Goal: Information Seeking & Learning: Learn about a topic

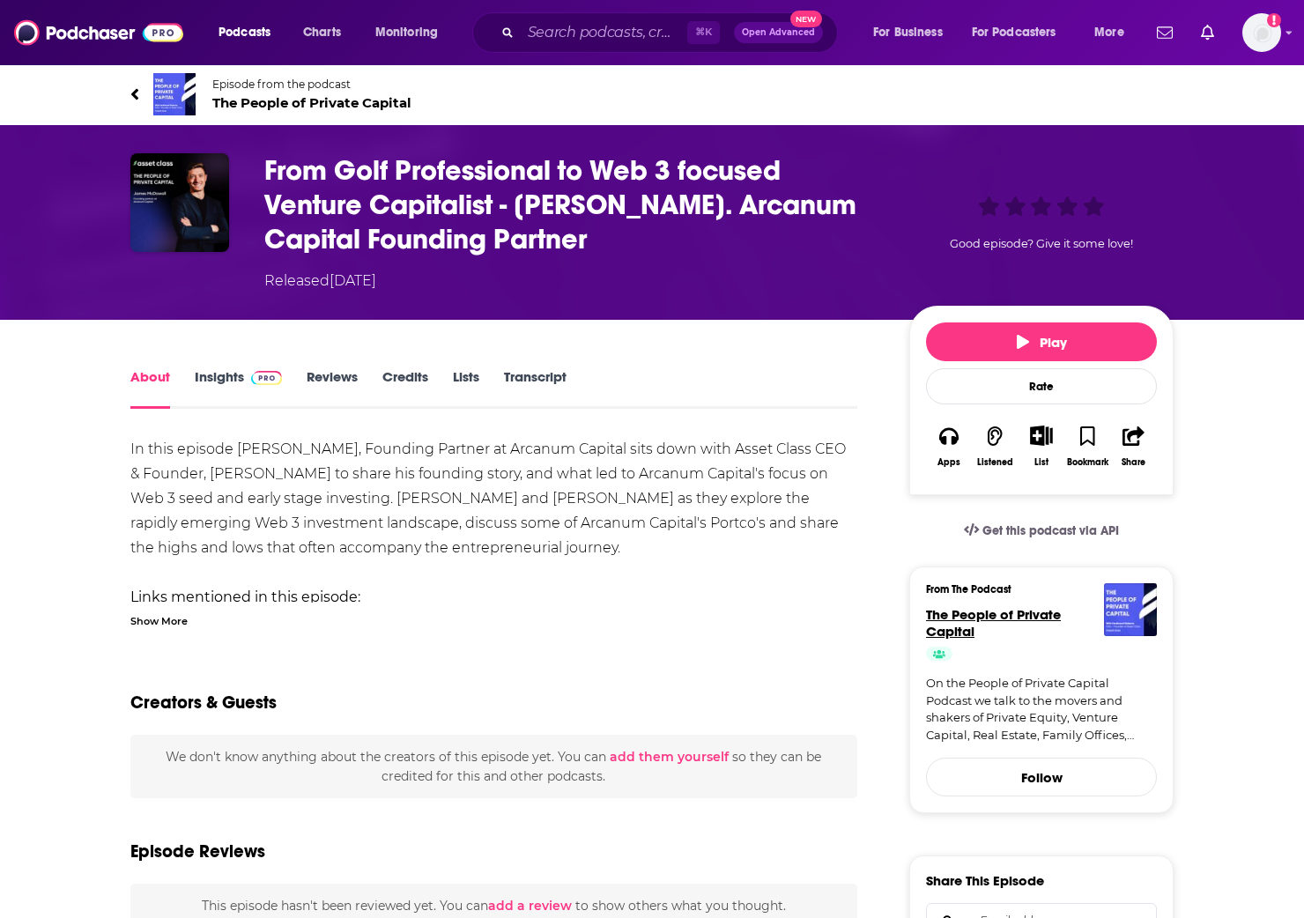
click at [998, 620] on span "The People of Private Capital" at bounding box center [993, 622] width 135 height 33
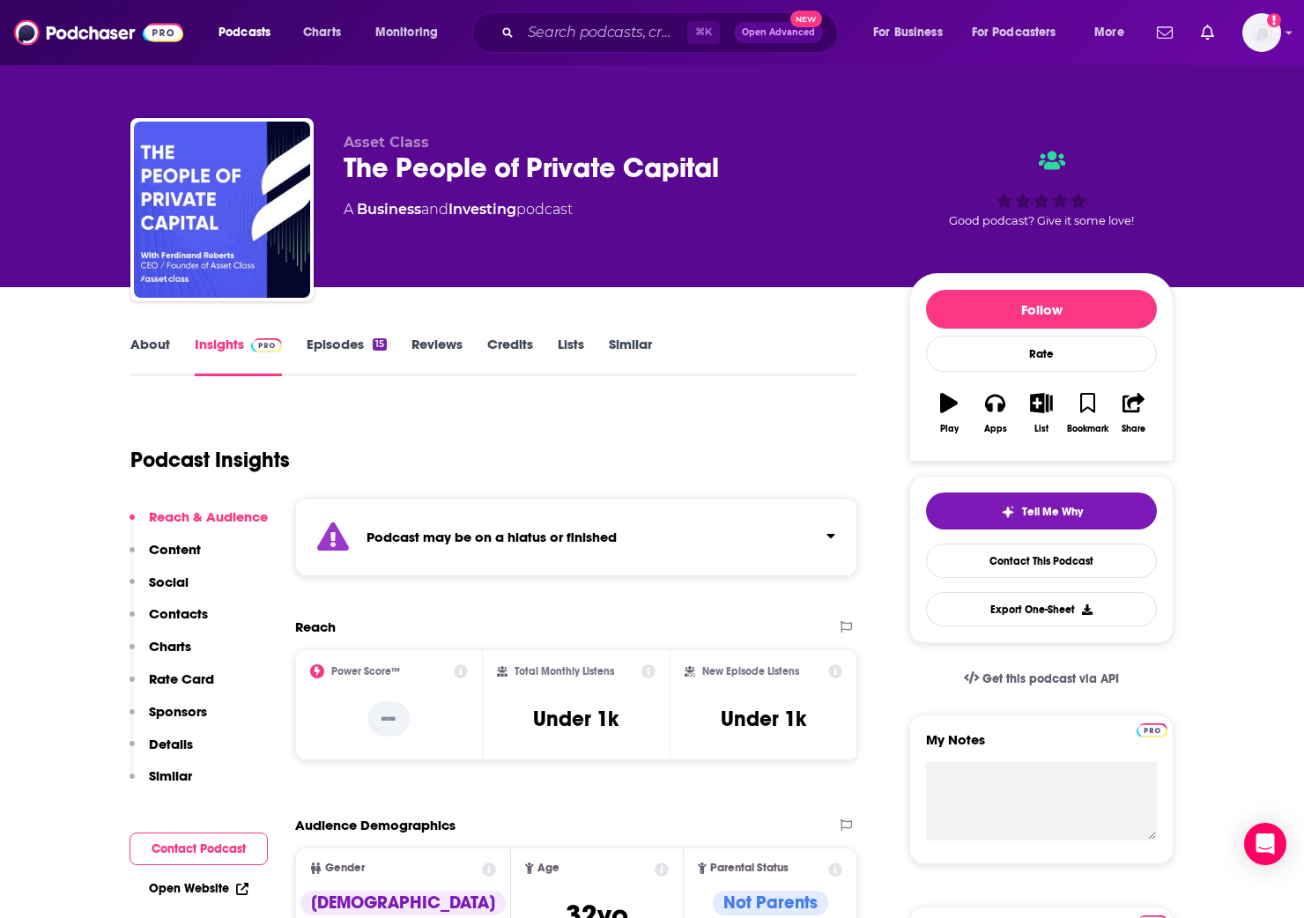
click at [325, 333] on div "About Insights Episodes 15 Reviews Credits Lists Similar" at bounding box center [493, 354] width 727 height 43
click at [326, 342] on link "Episodes 15" at bounding box center [347, 356] width 80 height 41
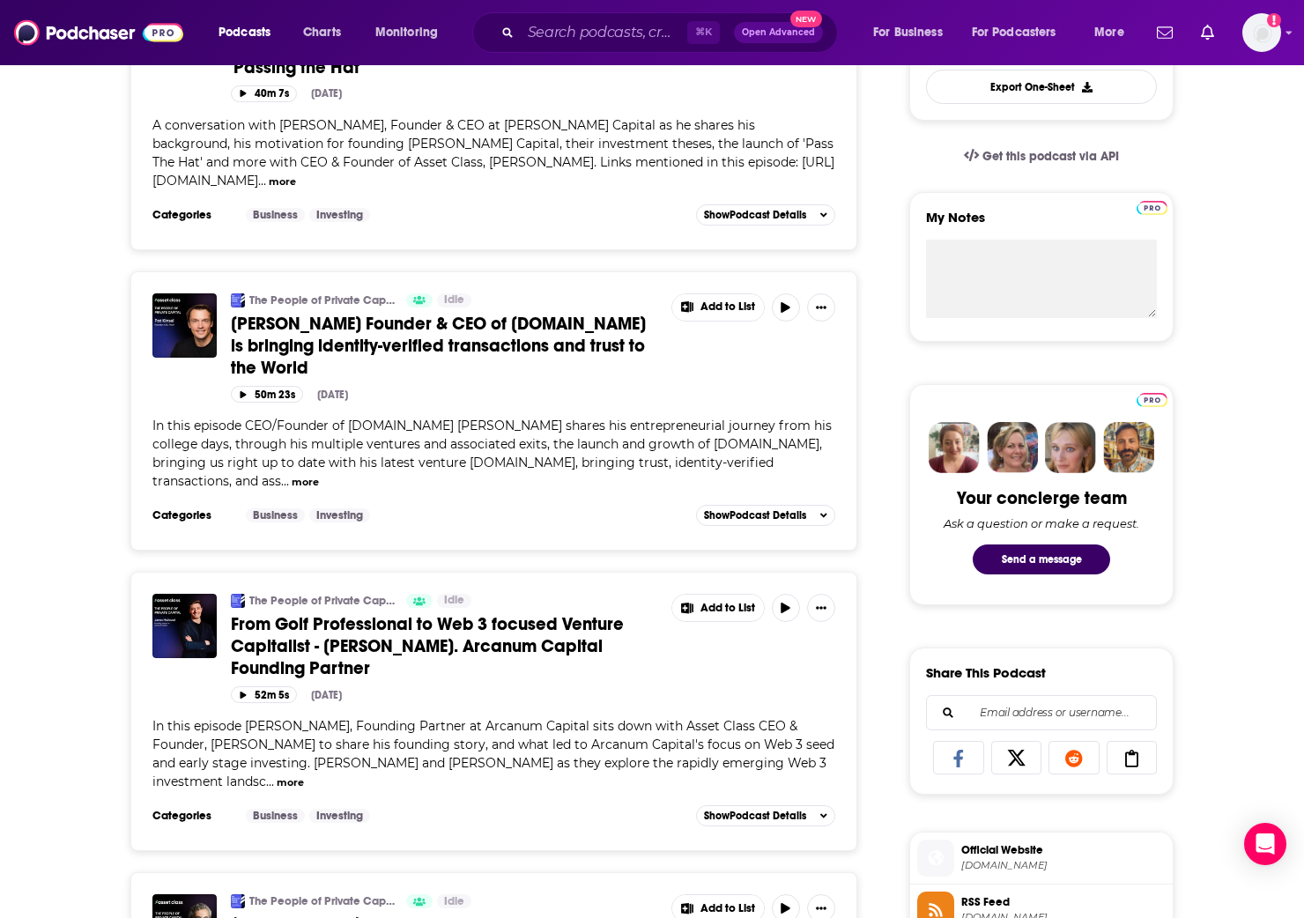
scroll to position [522, 0]
